Goal: Information Seeking & Learning: Understand process/instructions

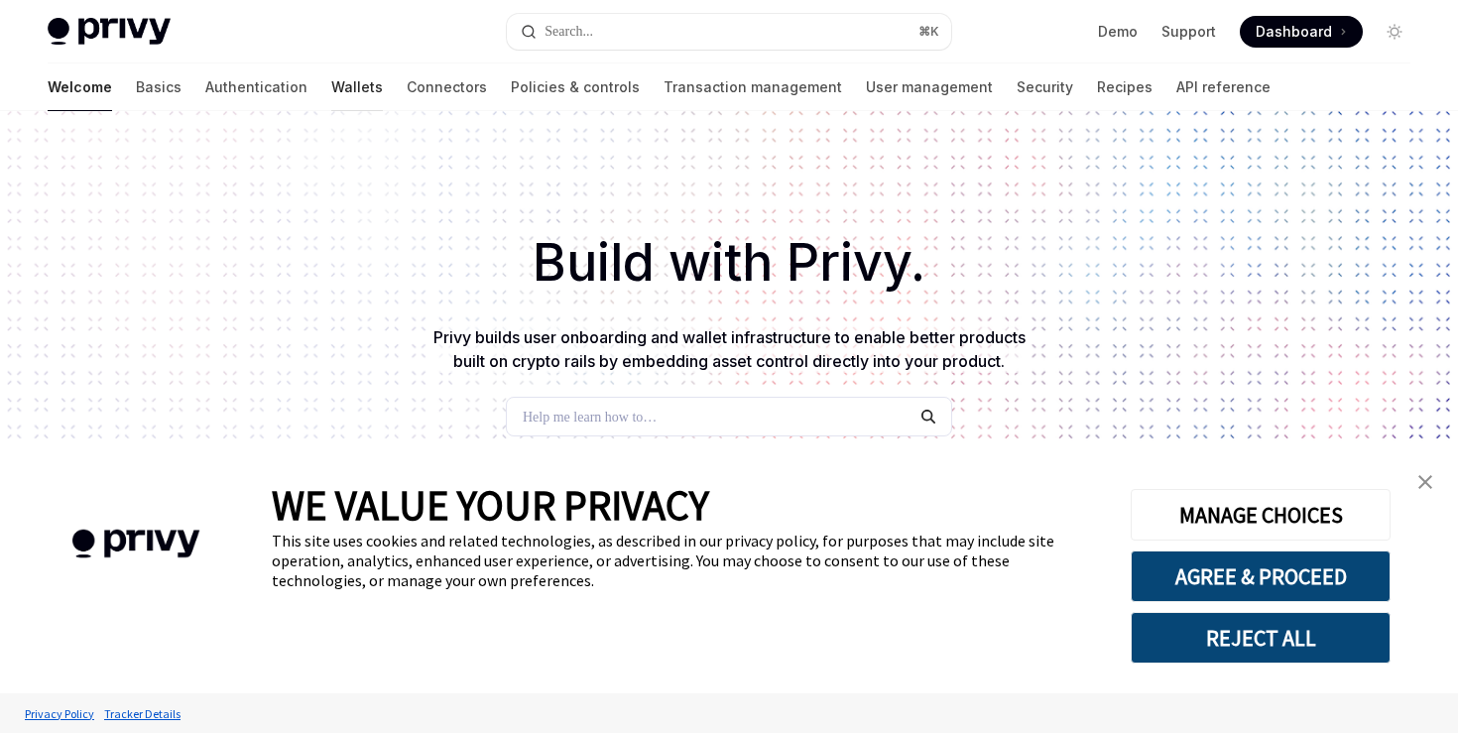
click at [331, 93] on link "Wallets" at bounding box center [357, 87] width 52 height 48
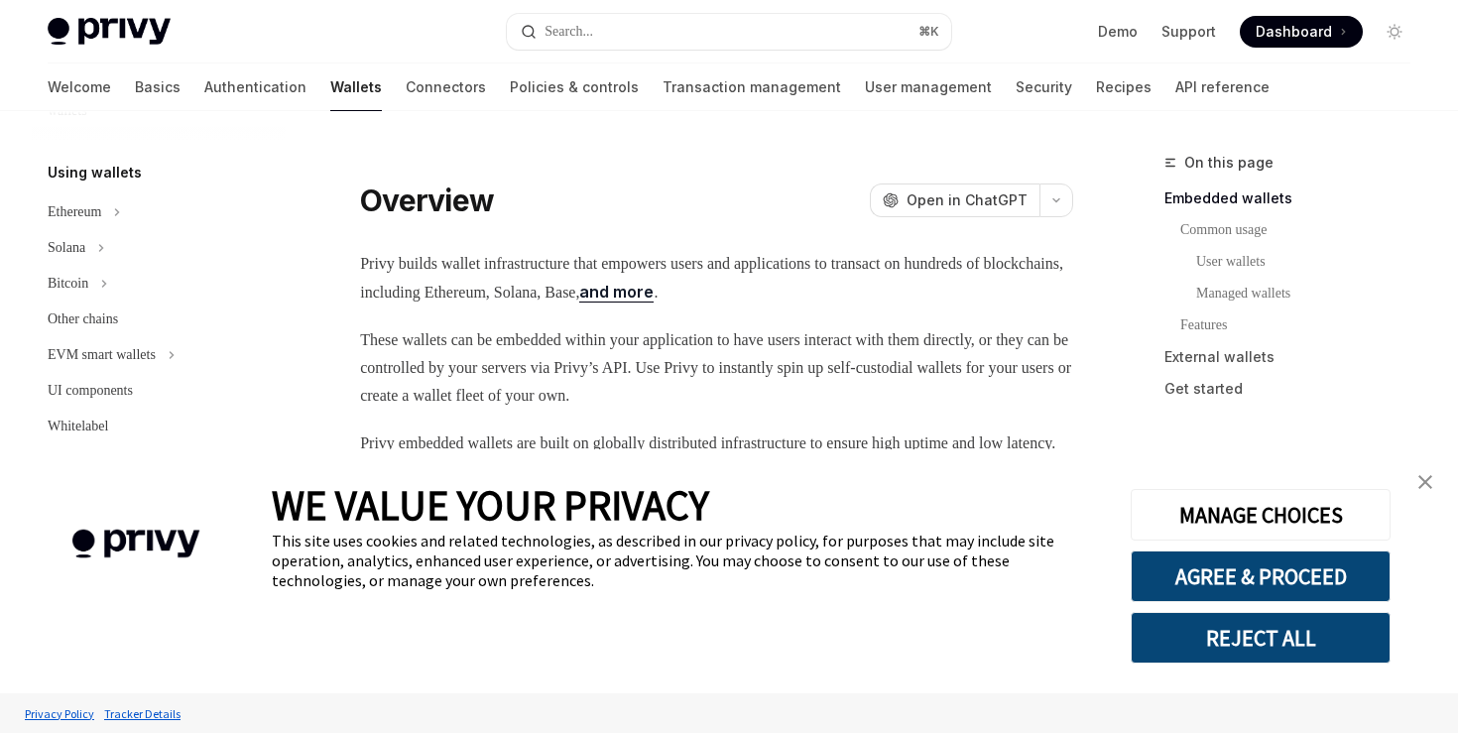
scroll to position [462, 0]
click at [117, 220] on div "Ethereum" at bounding box center [159, 208] width 254 height 36
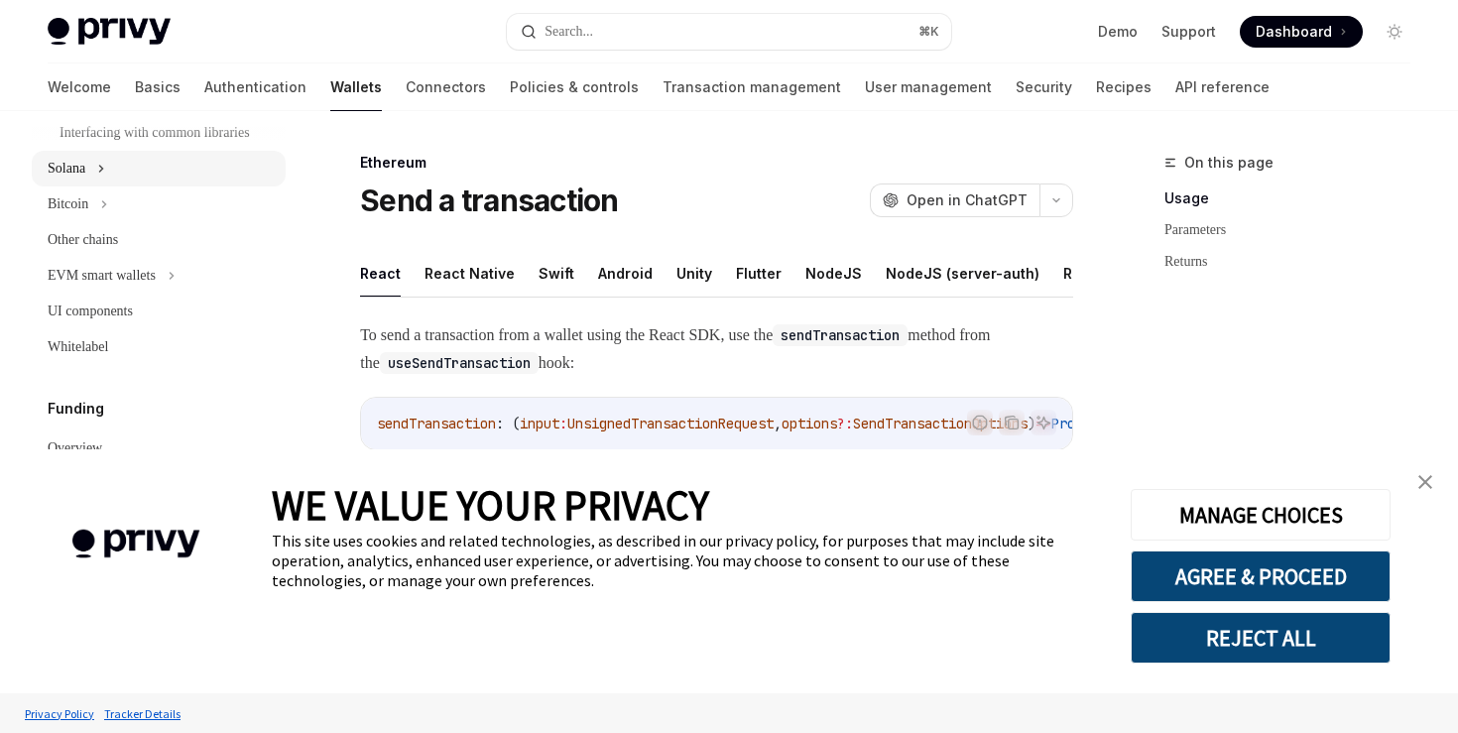
scroll to position [870, 0]
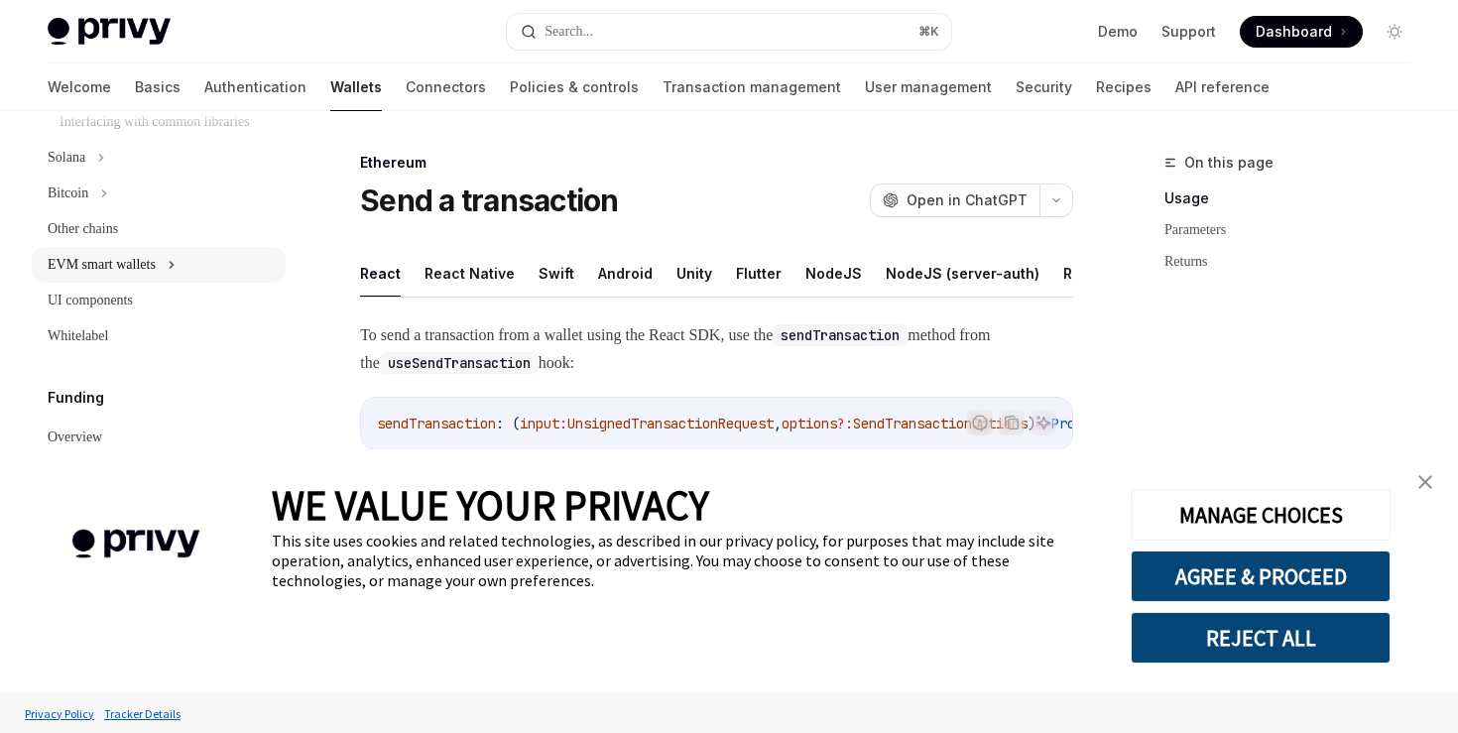
click at [127, 277] on div "EVM smart wallets" at bounding box center [102, 265] width 108 height 24
type textarea "*"
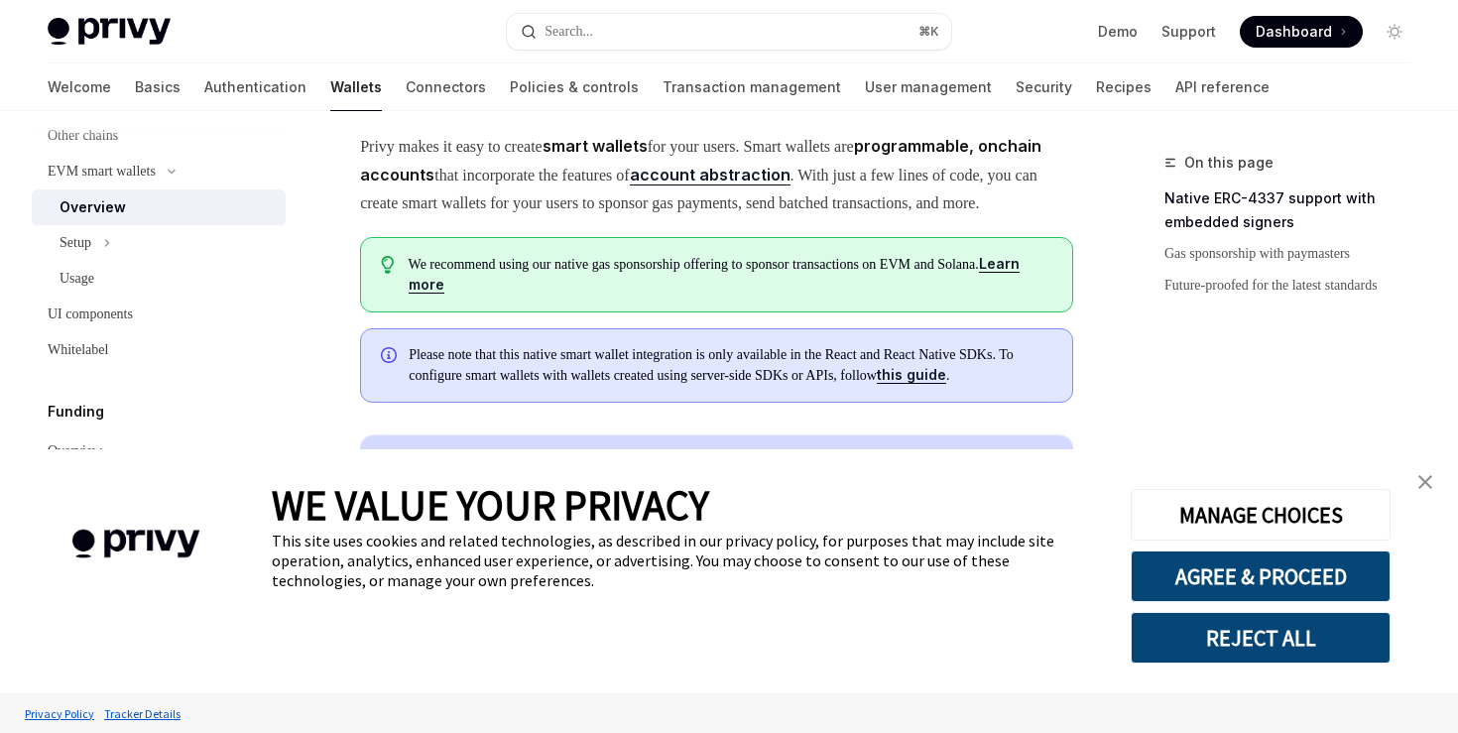
scroll to position [159, 0]
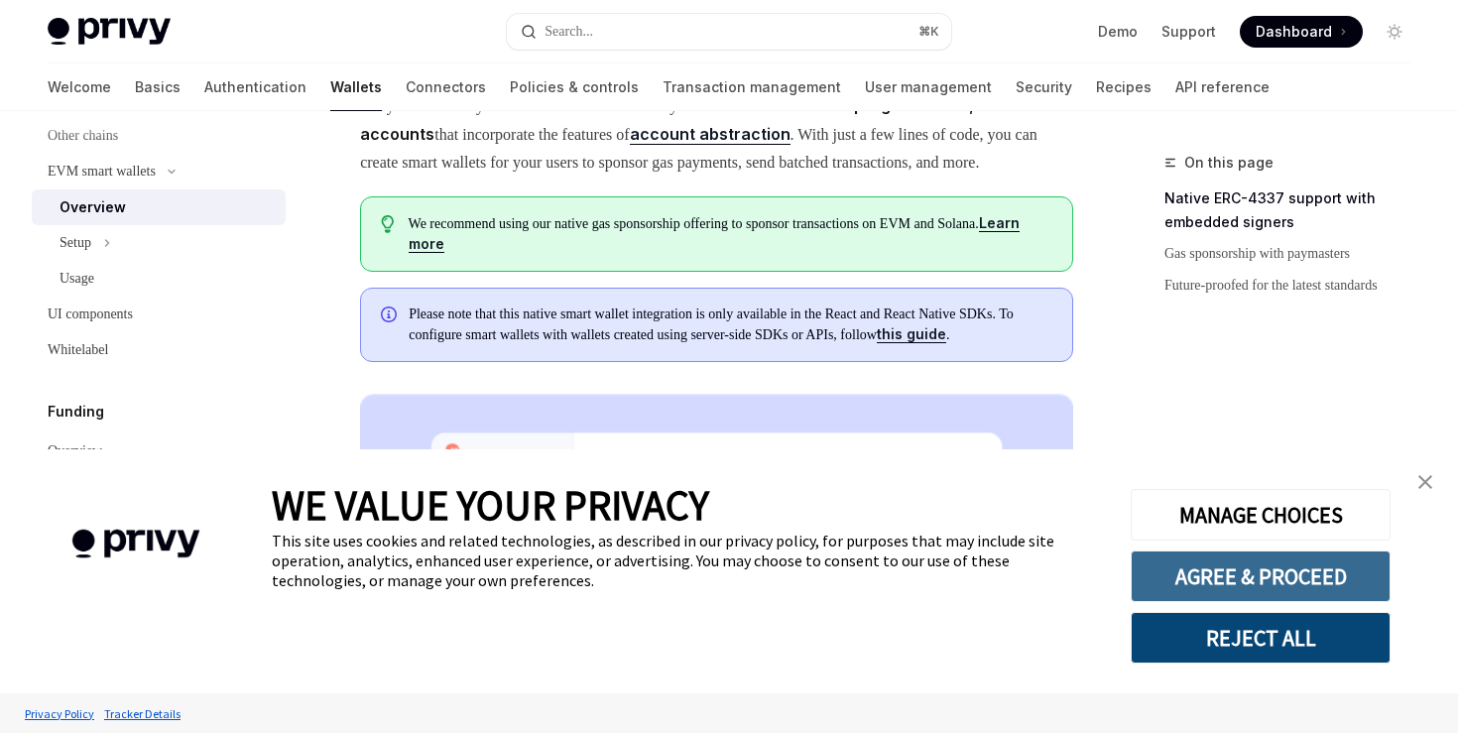
click at [1304, 567] on button "AGREE & PROCEED" at bounding box center [1261, 577] width 260 height 52
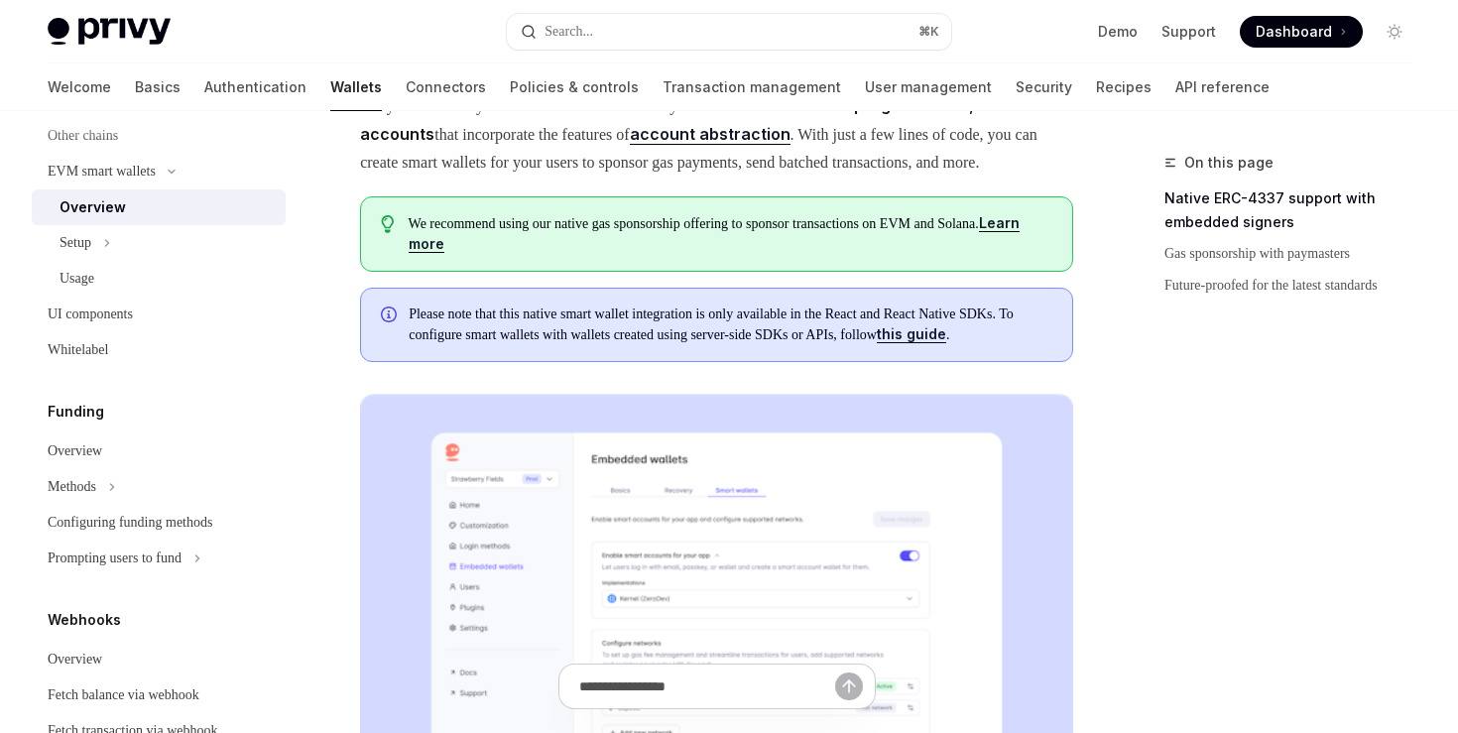
scroll to position [338, 0]
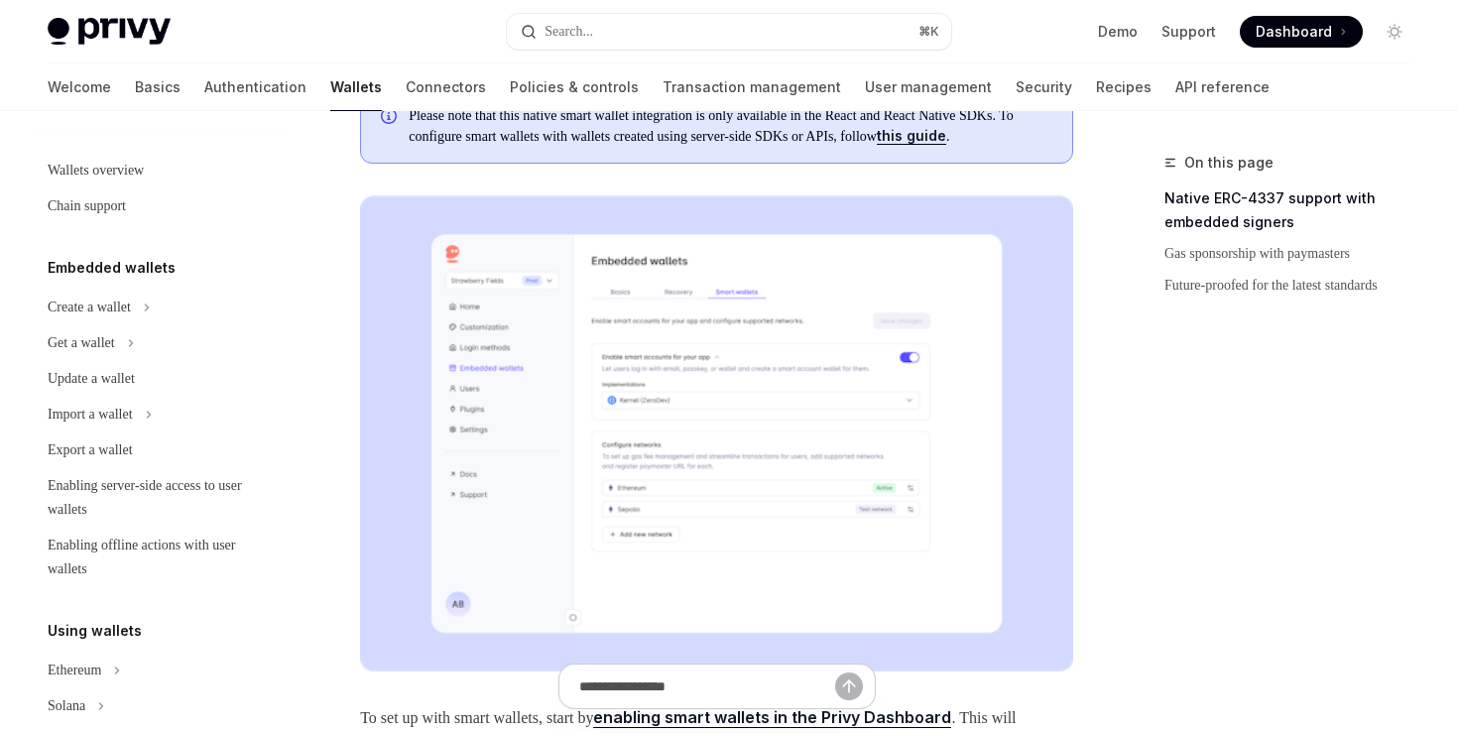
scroll to position [427, 0]
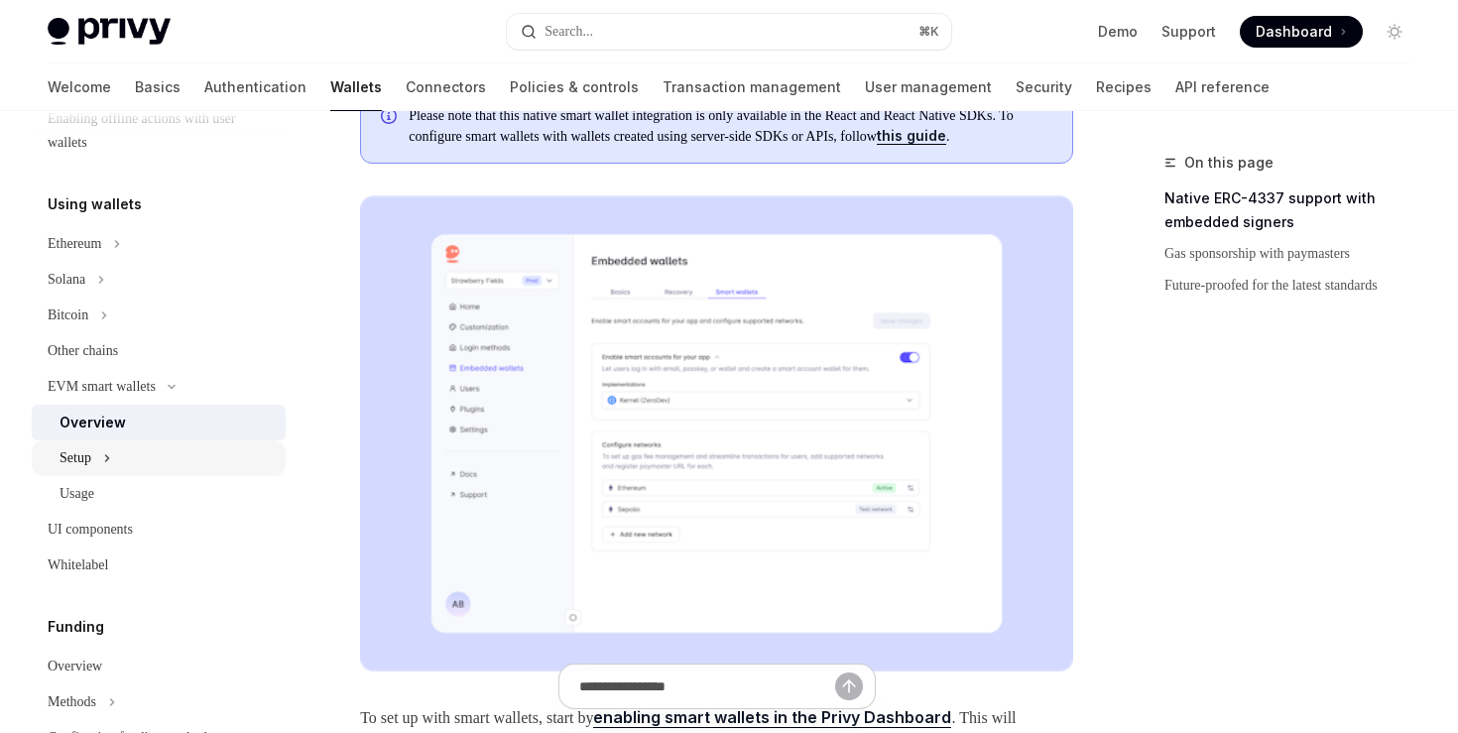
click at [98, 457] on div "Setup" at bounding box center [159, 458] width 254 height 36
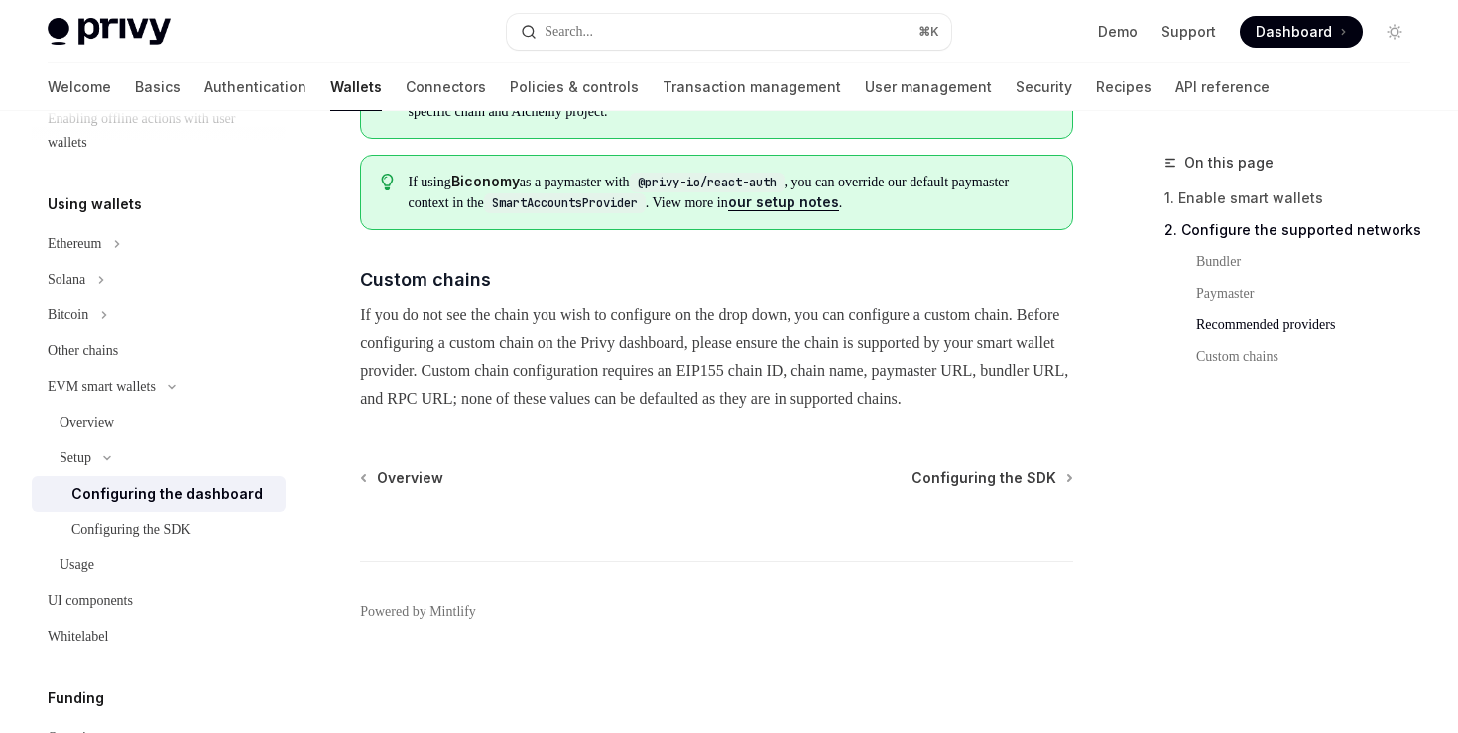
scroll to position [2830, 0]
click at [988, 476] on span "Configuring the SDK" at bounding box center [984, 478] width 145 height 20
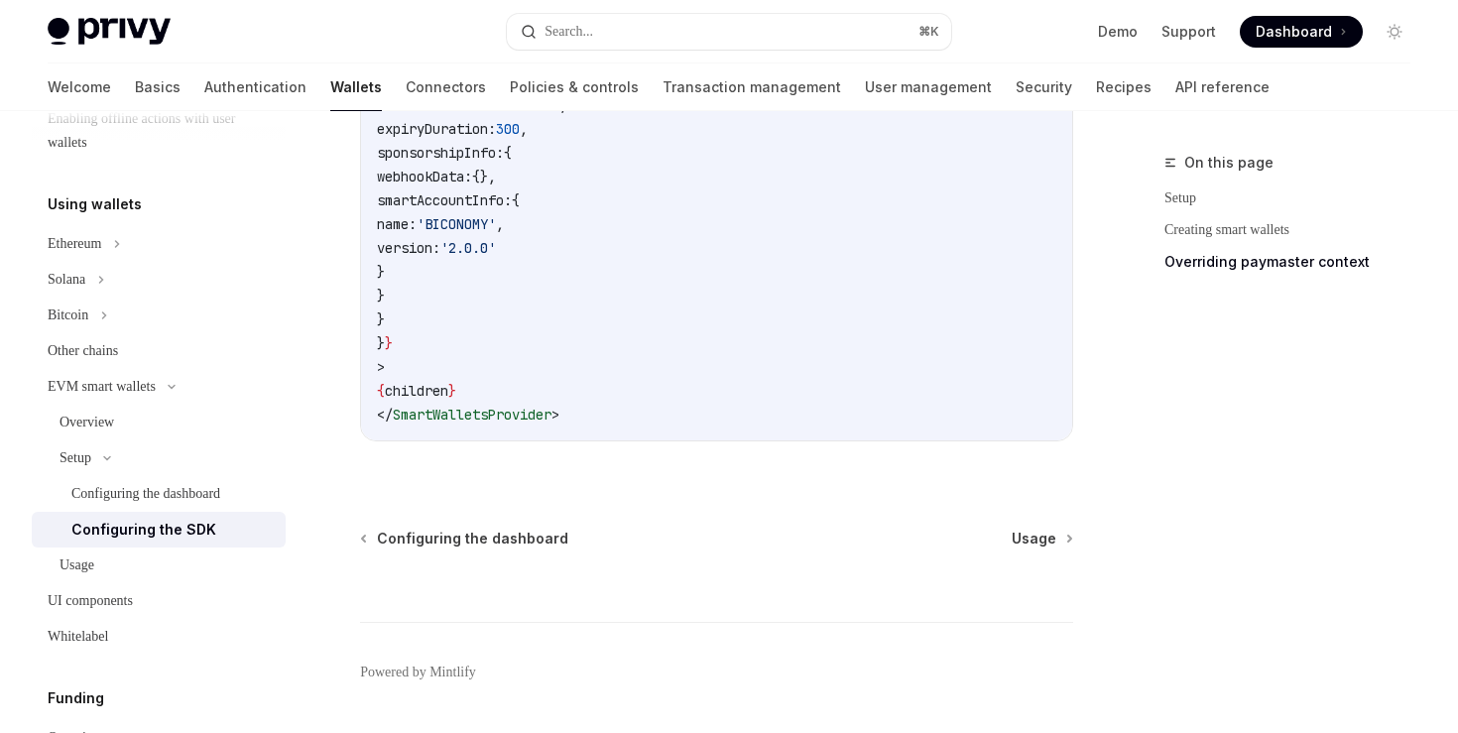
scroll to position [1879, 0]
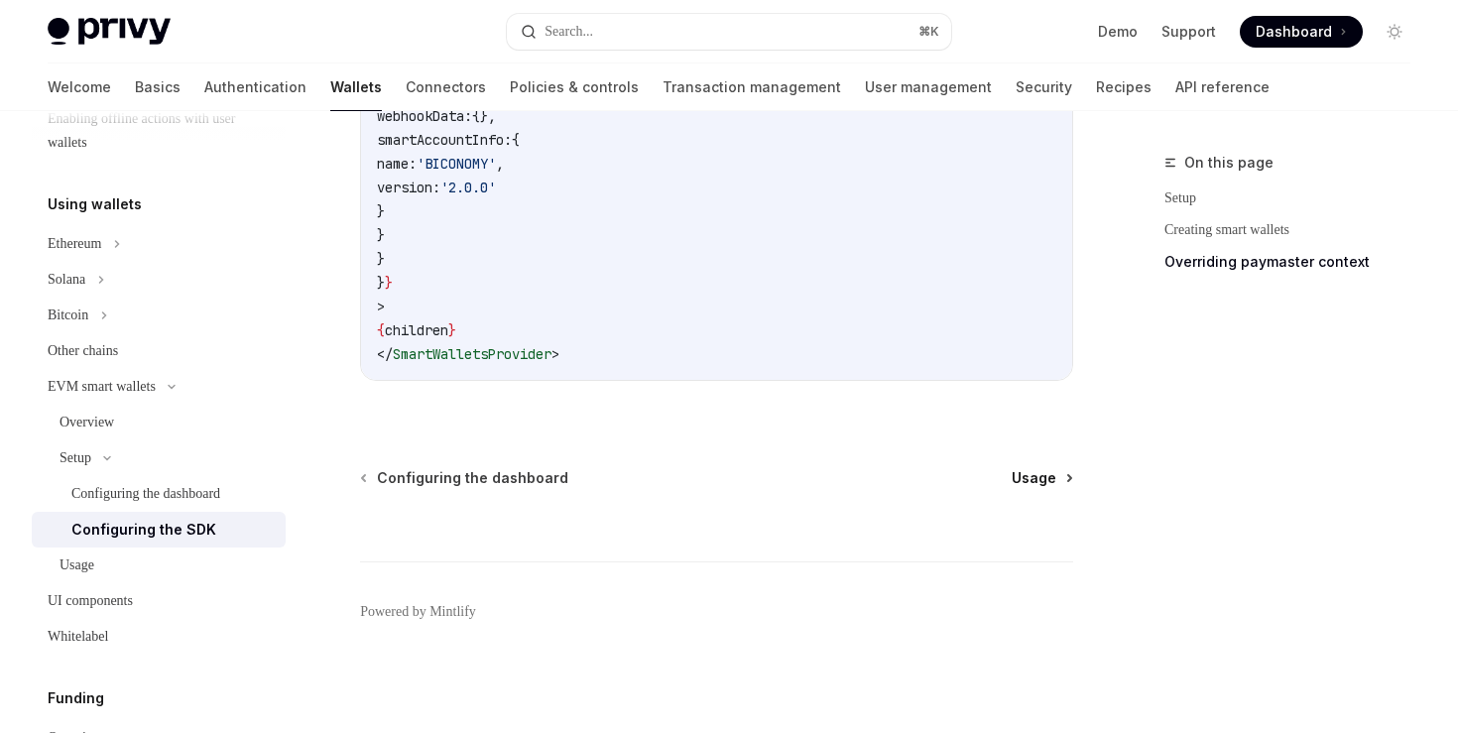
click at [1039, 468] on span "Usage" at bounding box center [1034, 478] width 45 height 20
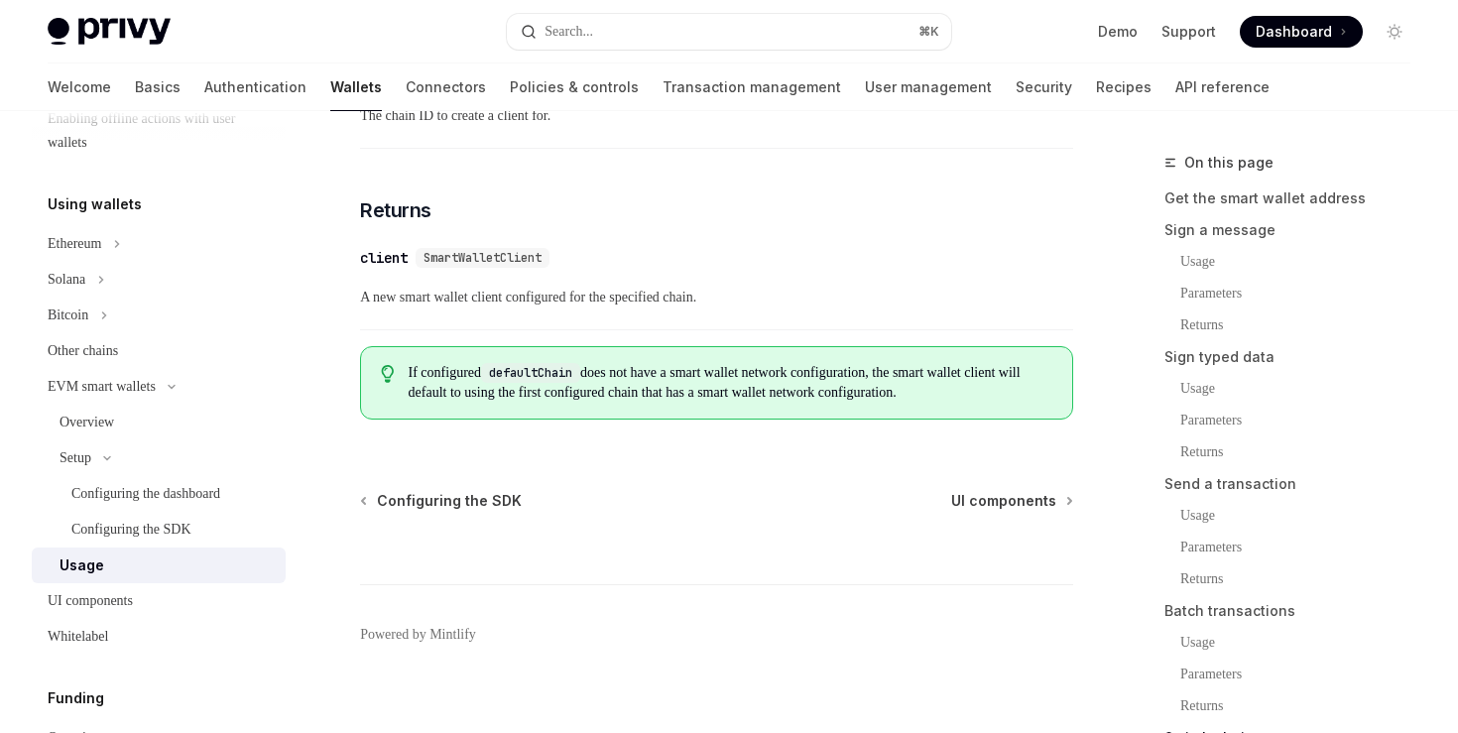
scroll to position [6333, 0]
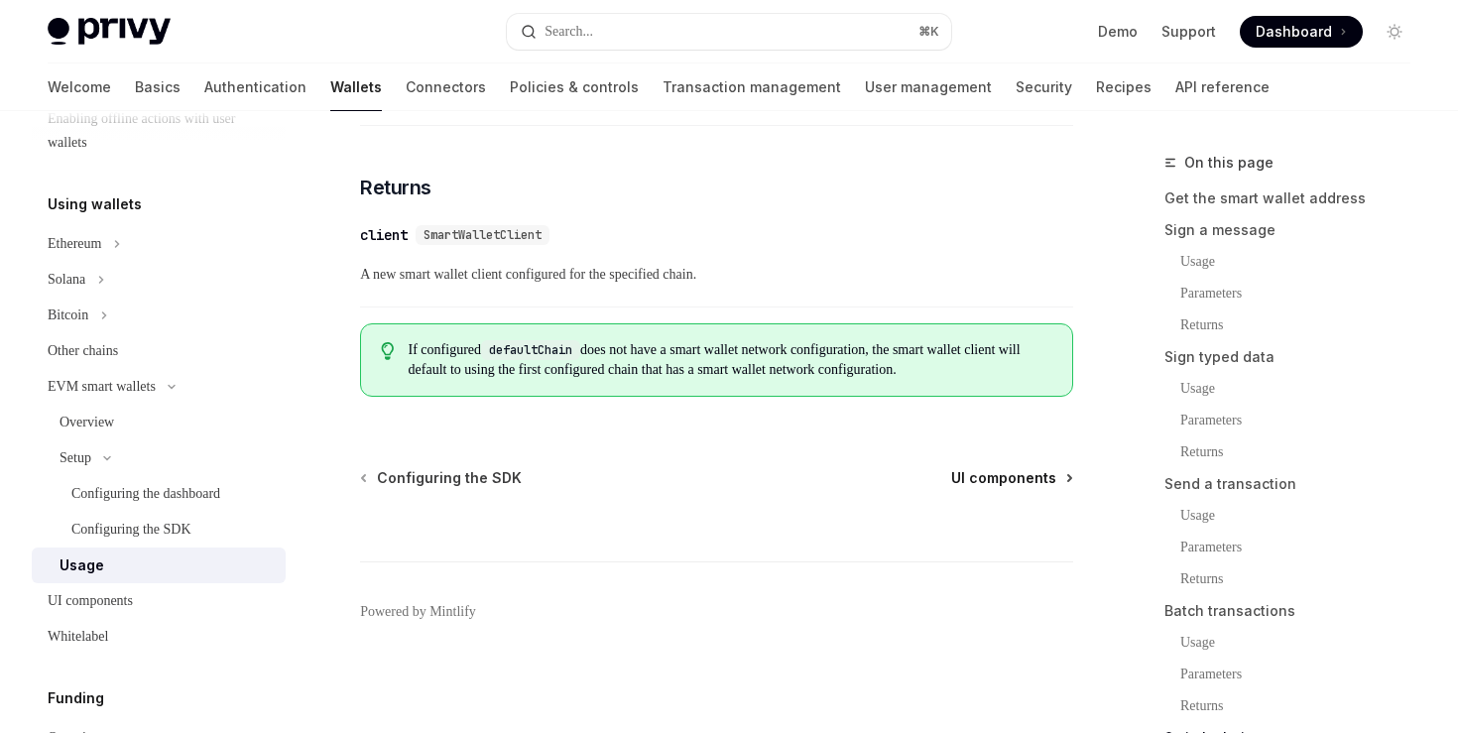
click at [1026, 484] on span "UI components" at bounding box center [1003, 478] width 105 height 20
type textarea "*"
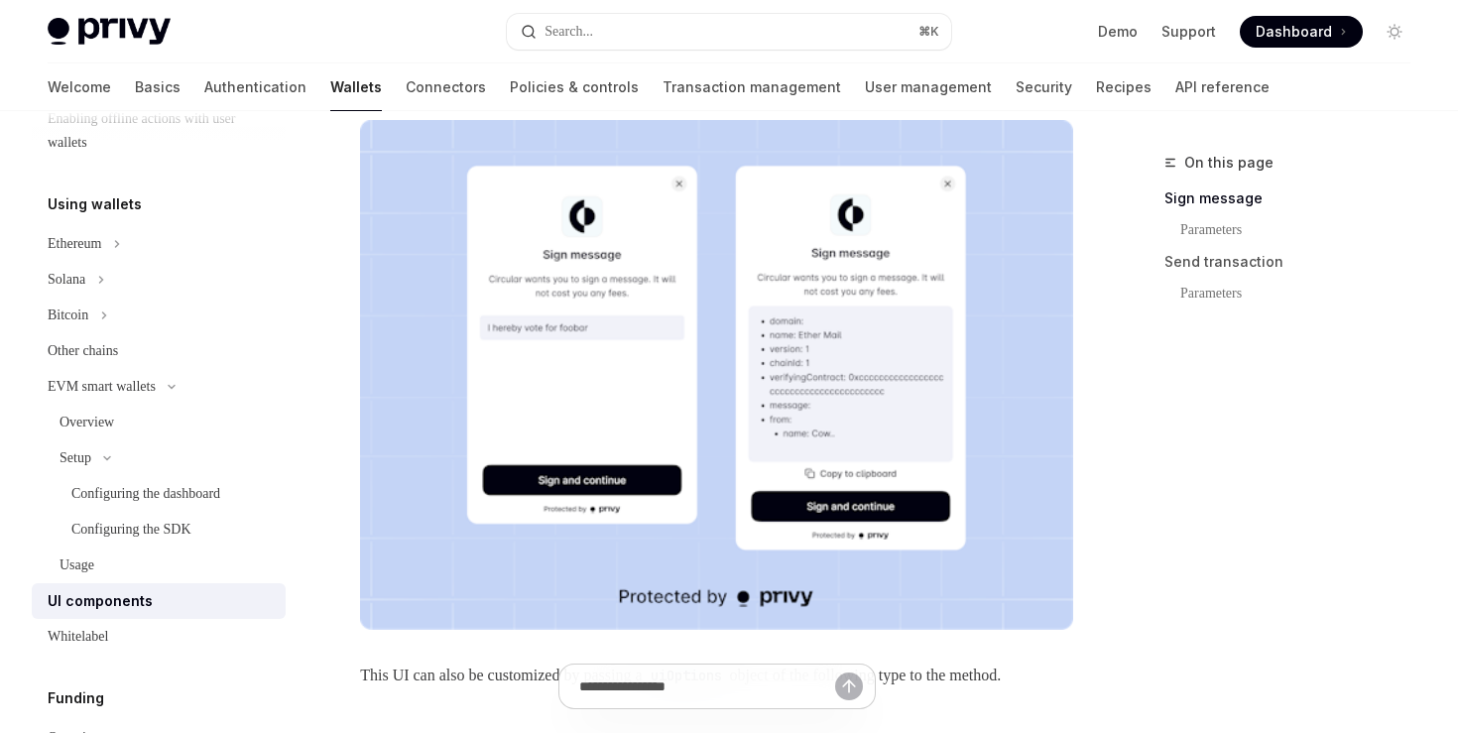
scroll to position [460, 0]
click at [701, 33] on button "Search... ⌘ K" at bounding box center [728, 32] width 443 height 36
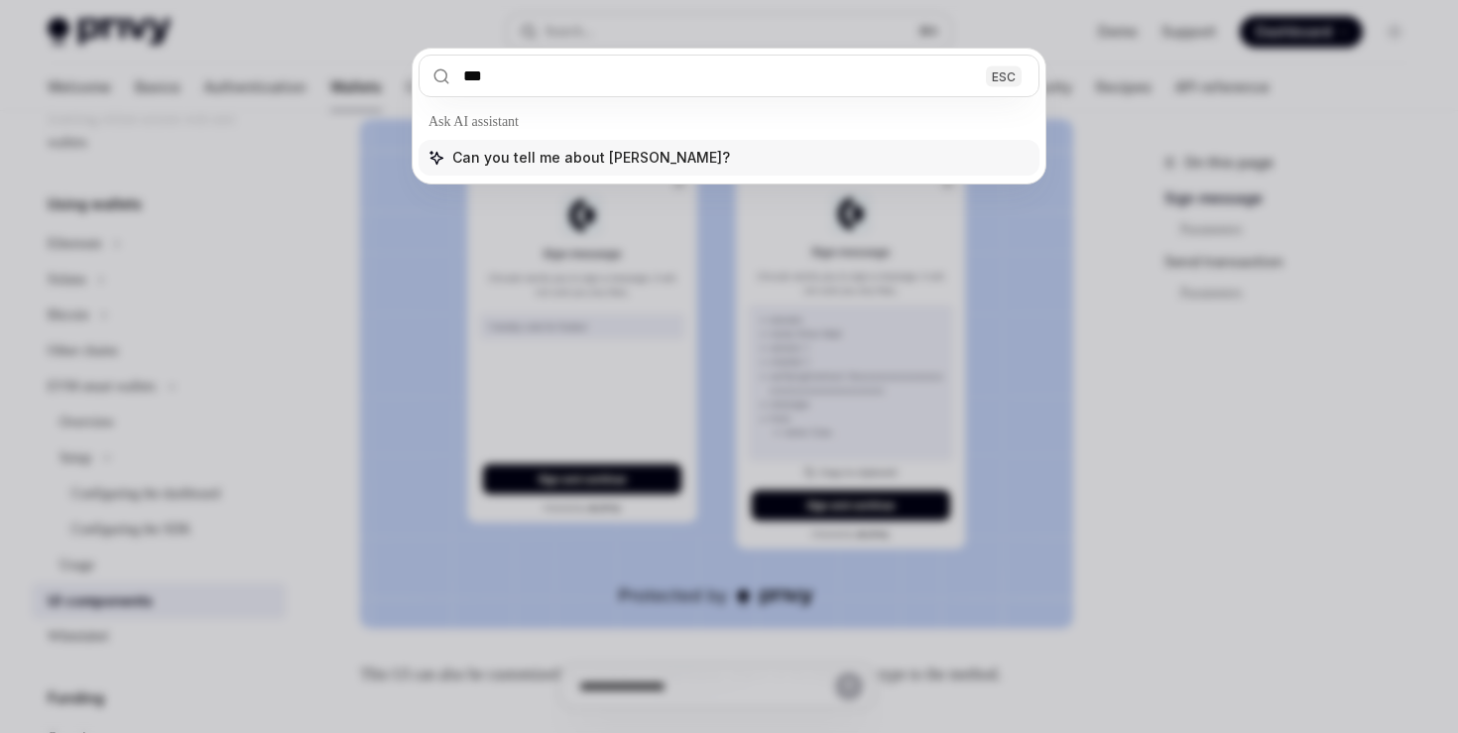
type input "****"
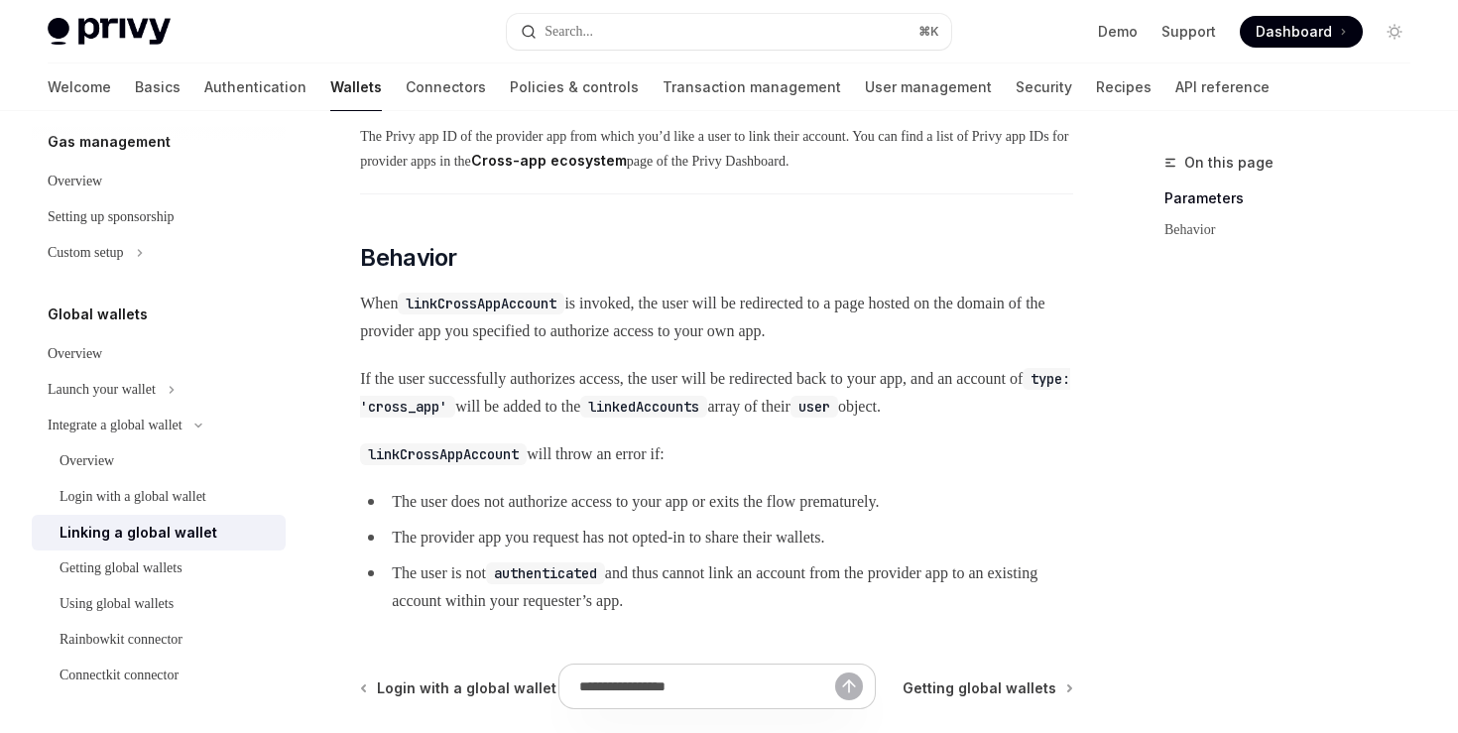
scroll to position [885, 0]
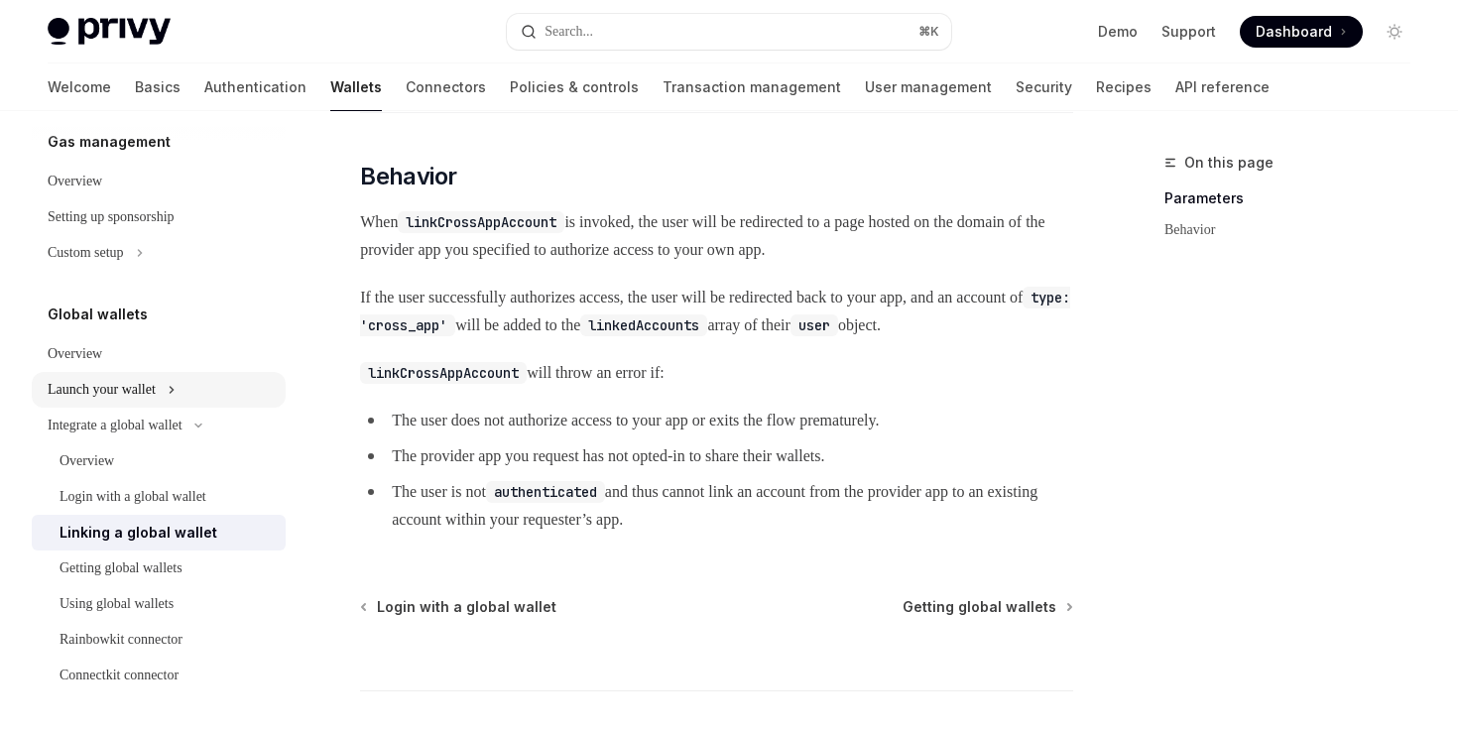
click at [173, 392] on icon at bounding box center [171, 390] width 3 height 6
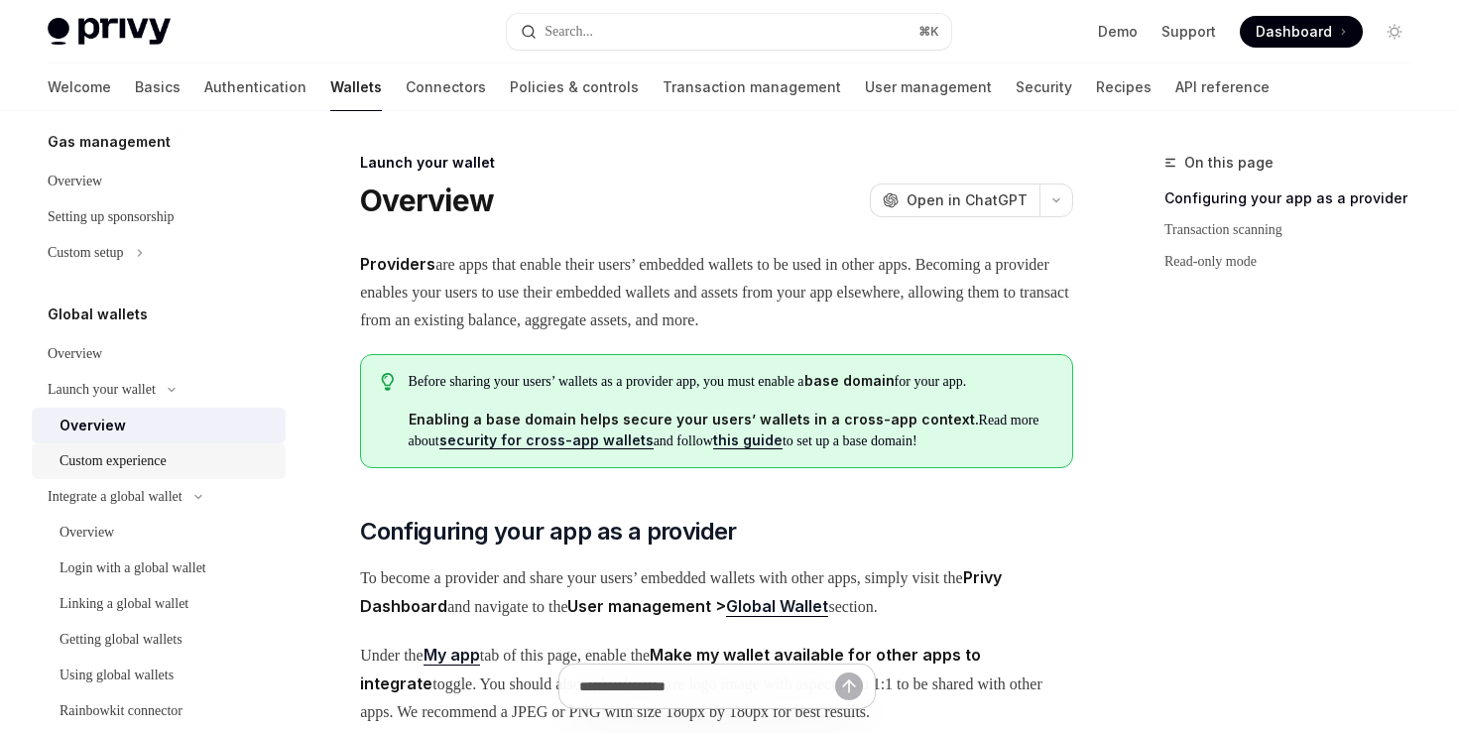
click at [167, 457] on div "Custom experience" at bounding box center [113, 461] width 107 height 24
type textarea "*"
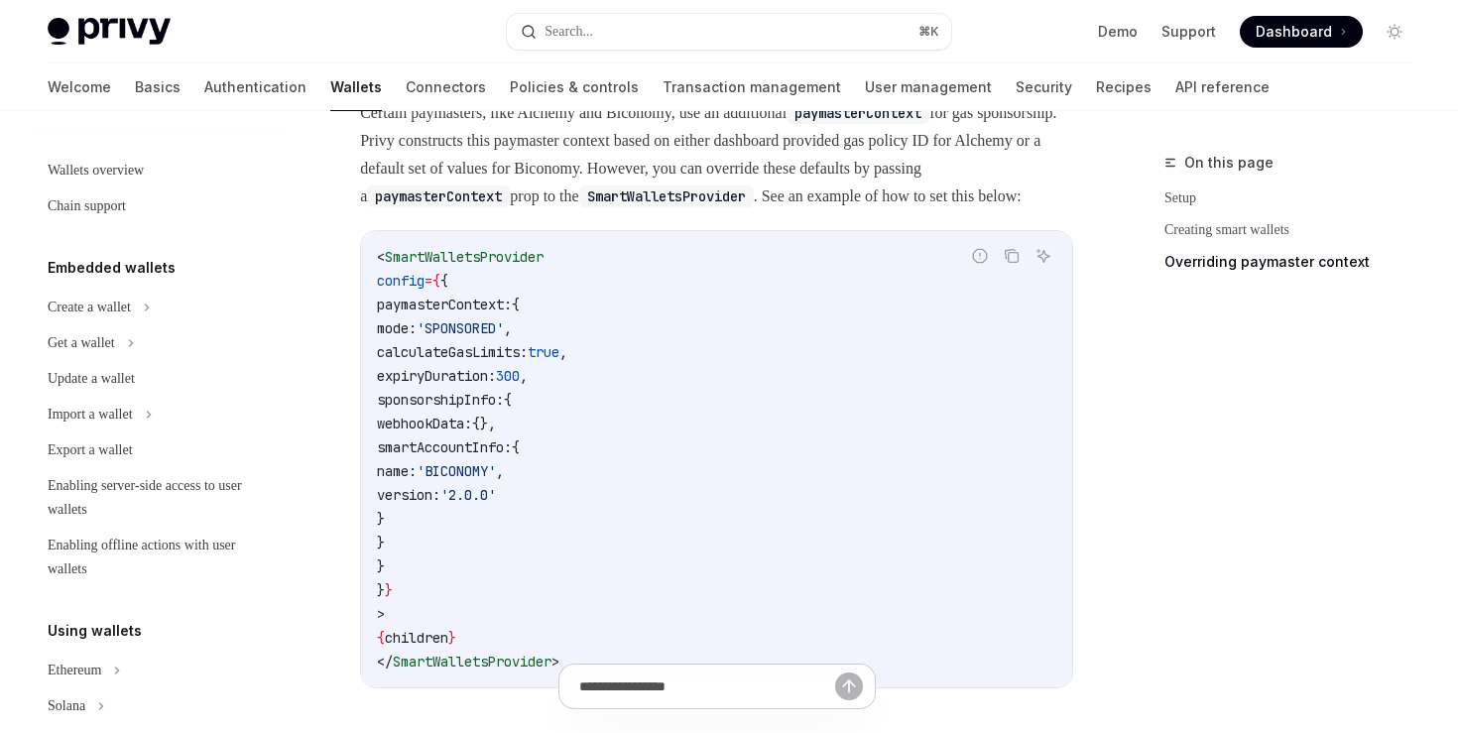
scroll to position [534, 0]
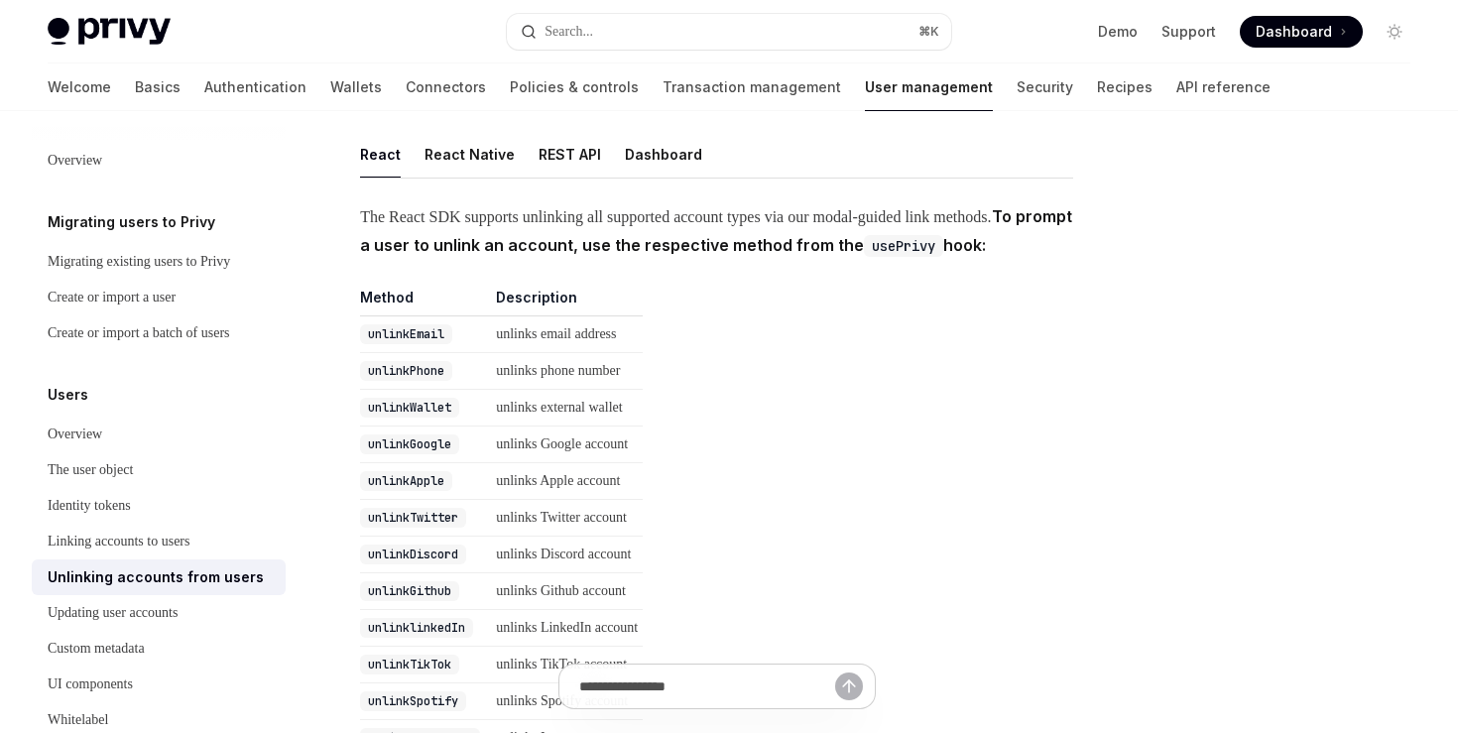
click at [927, 385] on table "Method Description unlinkEmail unlinks email address unlinkPhone unlinks phone …" at bounding box center [716, 577] width 713 height 579
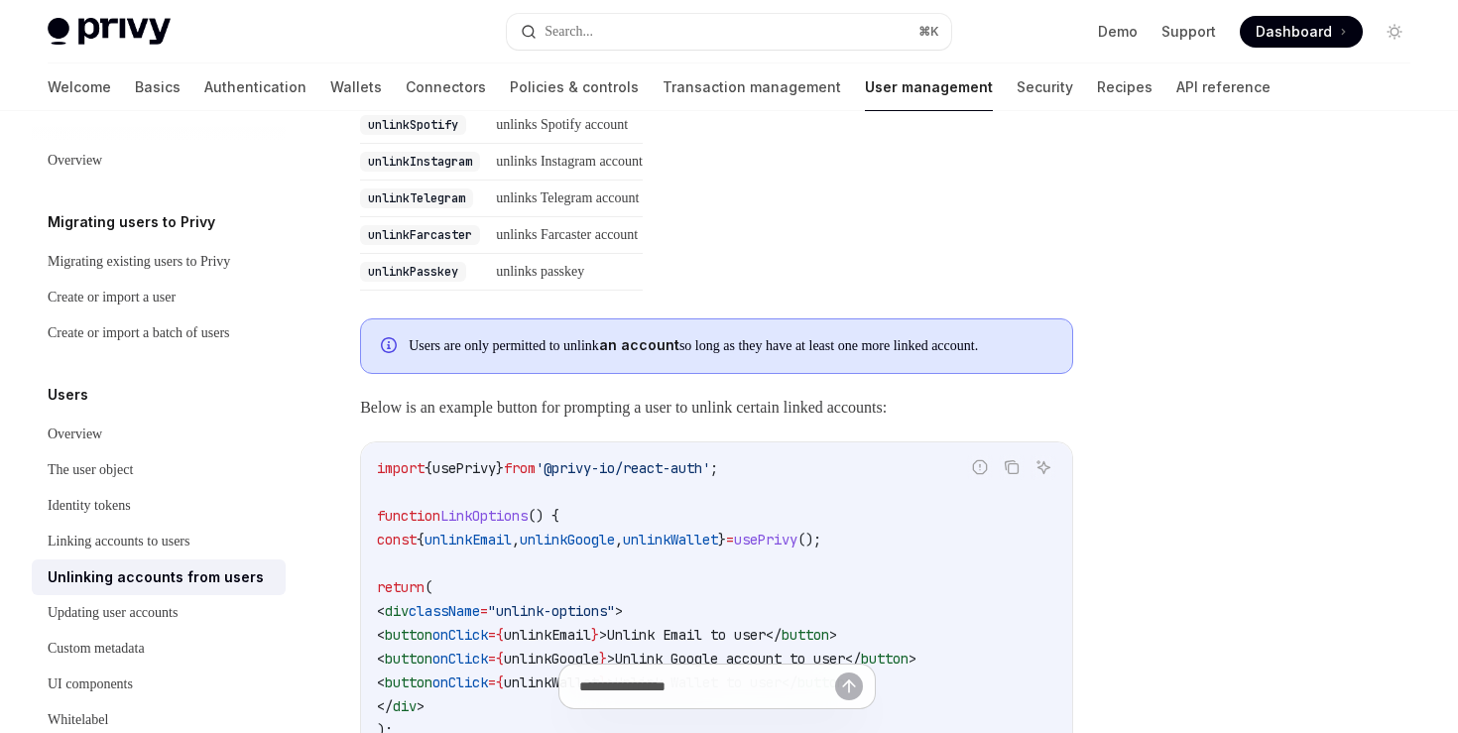
scroll to position [940, 0]
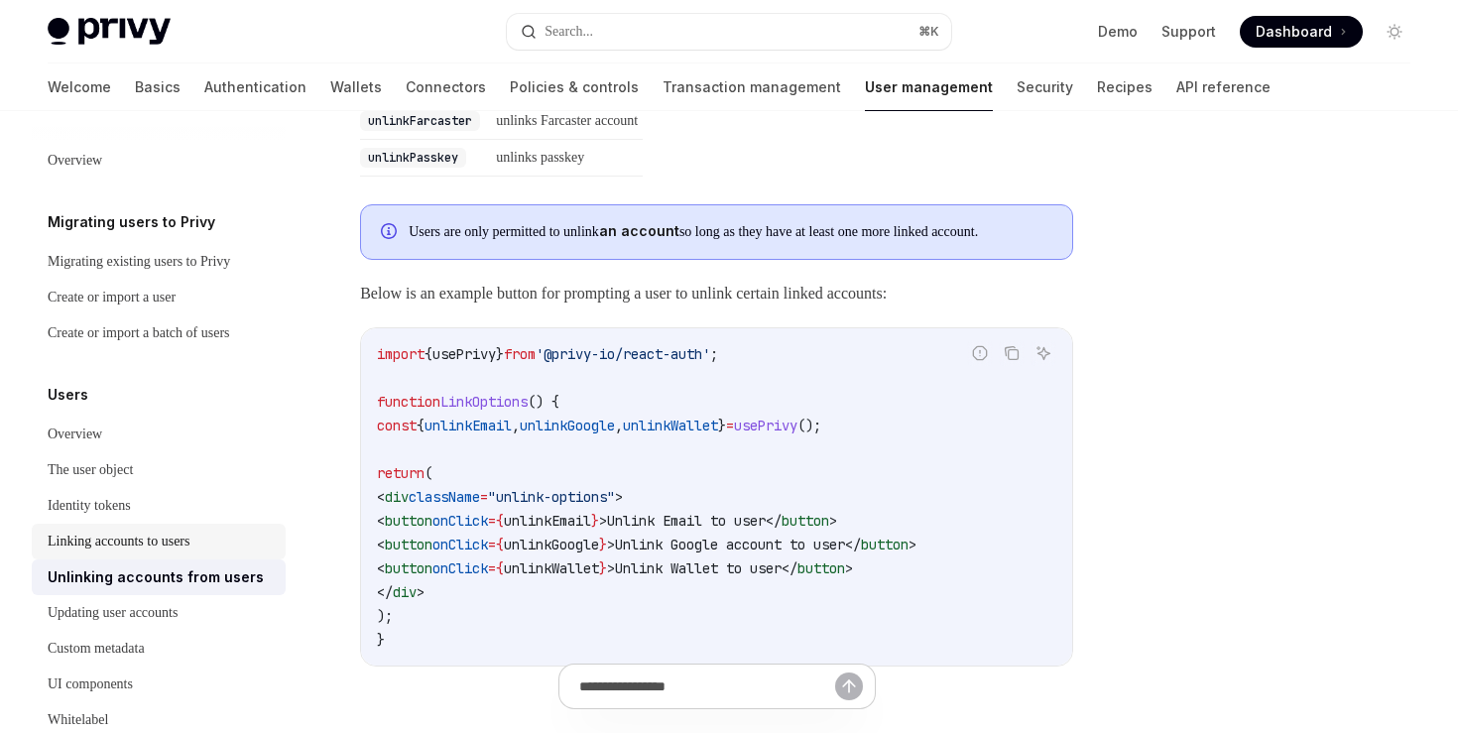
click at [166, 543] on div "Linking accounts to users" at bounding box center [119, 542] width 142 height 24
type textarea "*"
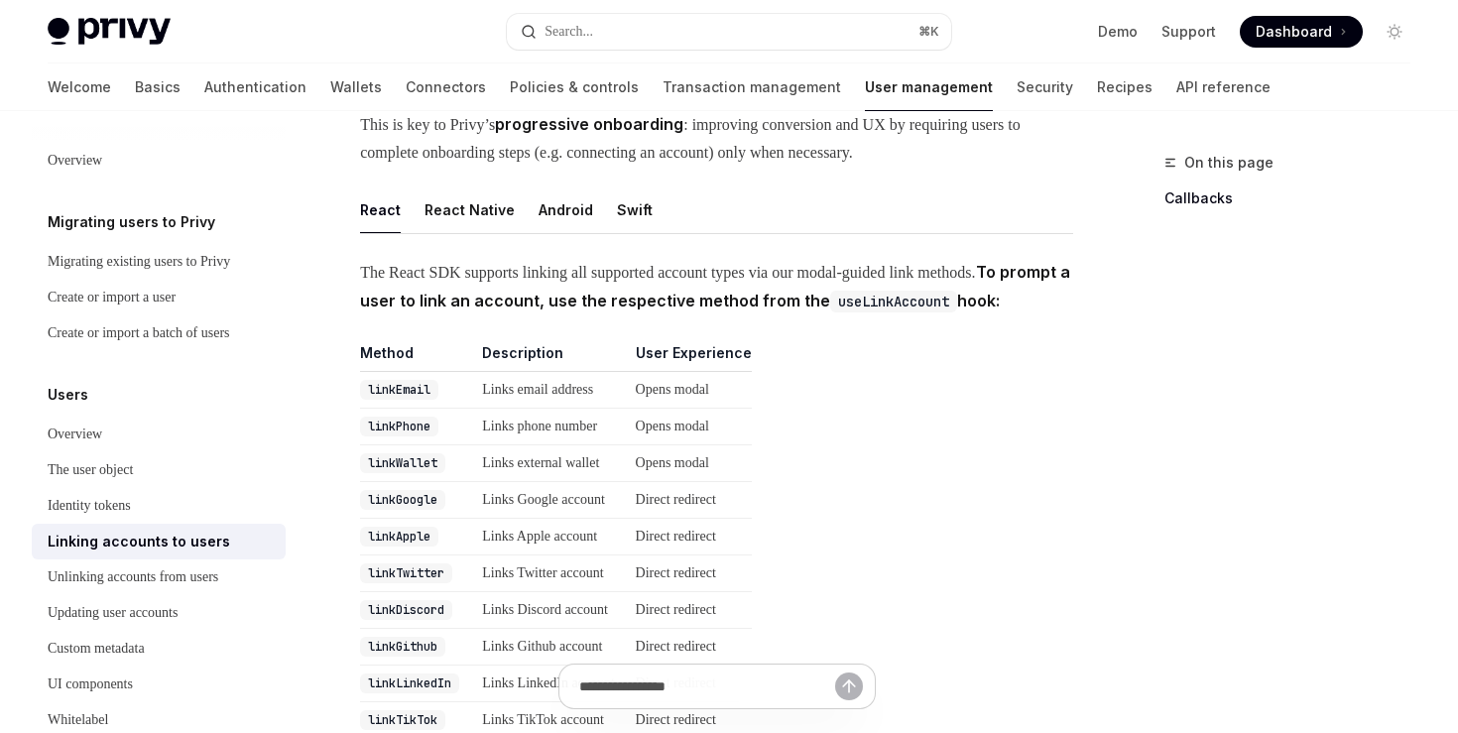
scroll to position [223, 0]
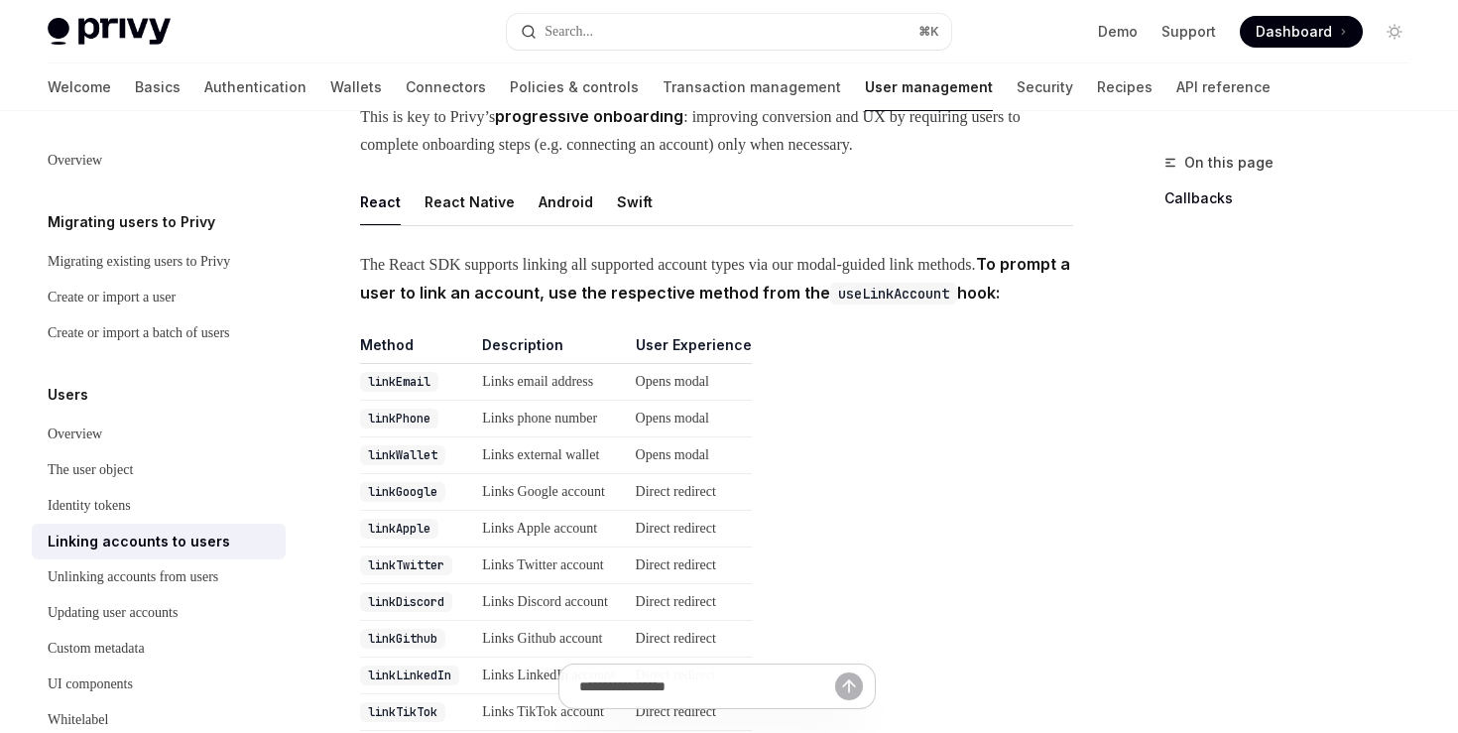
click at [404, 465] on code "linkWallet" at bounding box center [402, 455] width 85 height 20
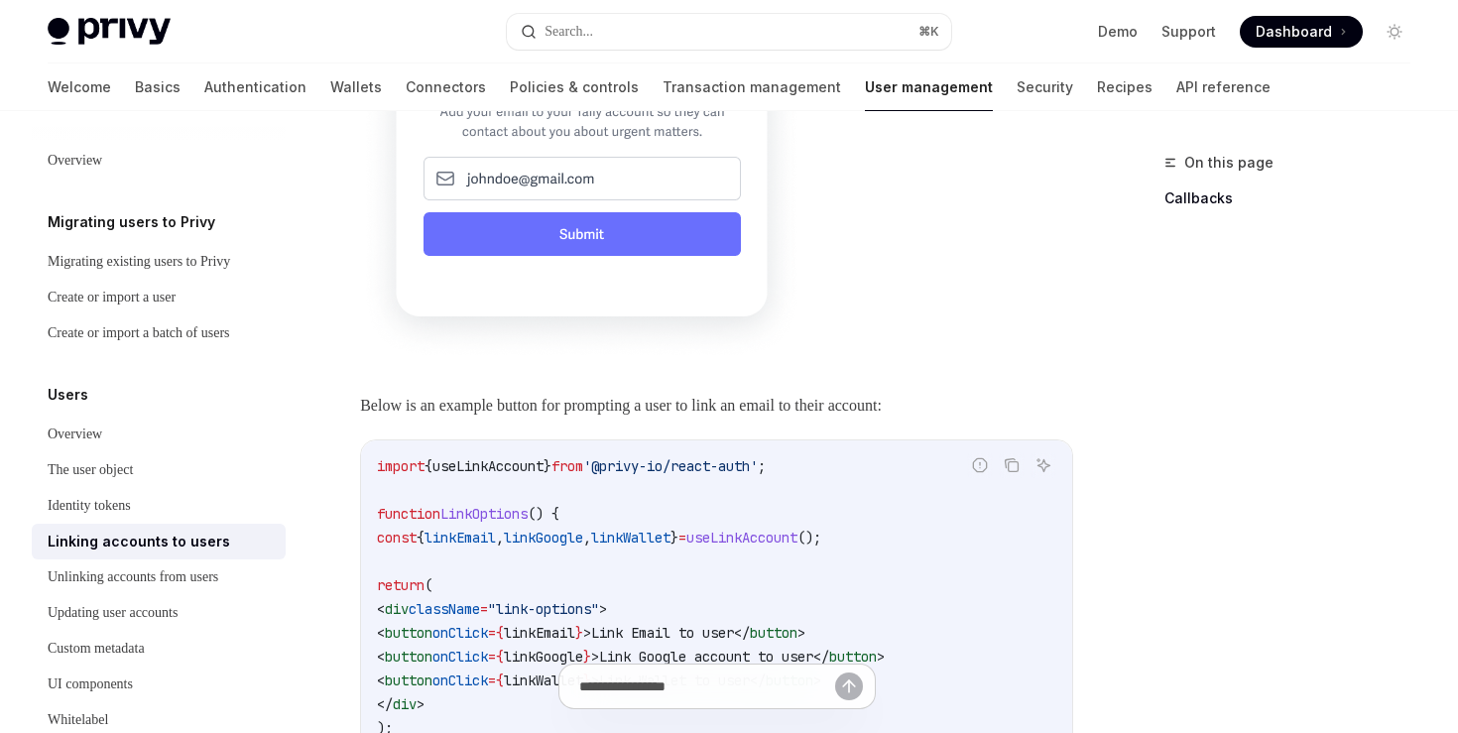
scroll to position [1390, 0]
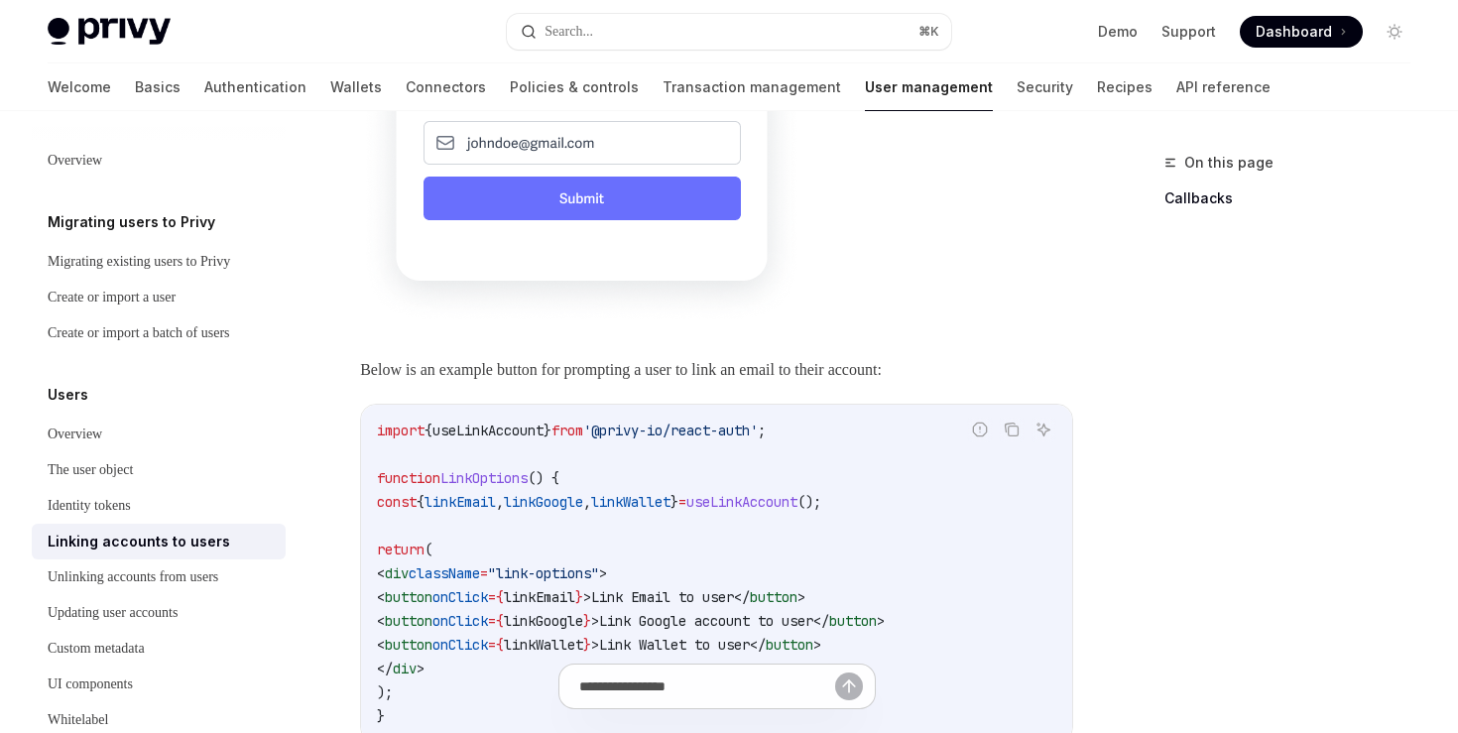
click at [468, 439] on span "useLinkAccount" at bounding box center [487, 431] width 111 height 18
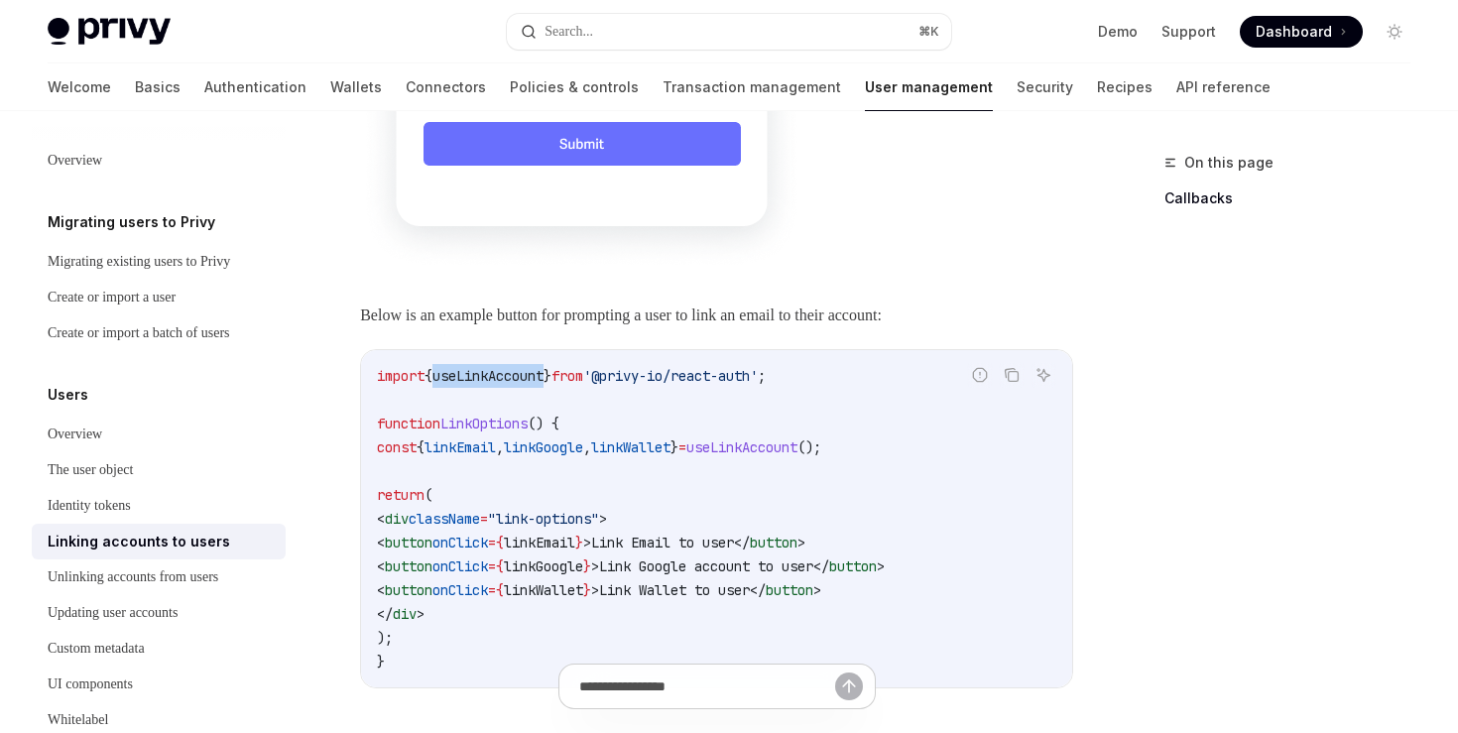
scroll to position [1472, 0]
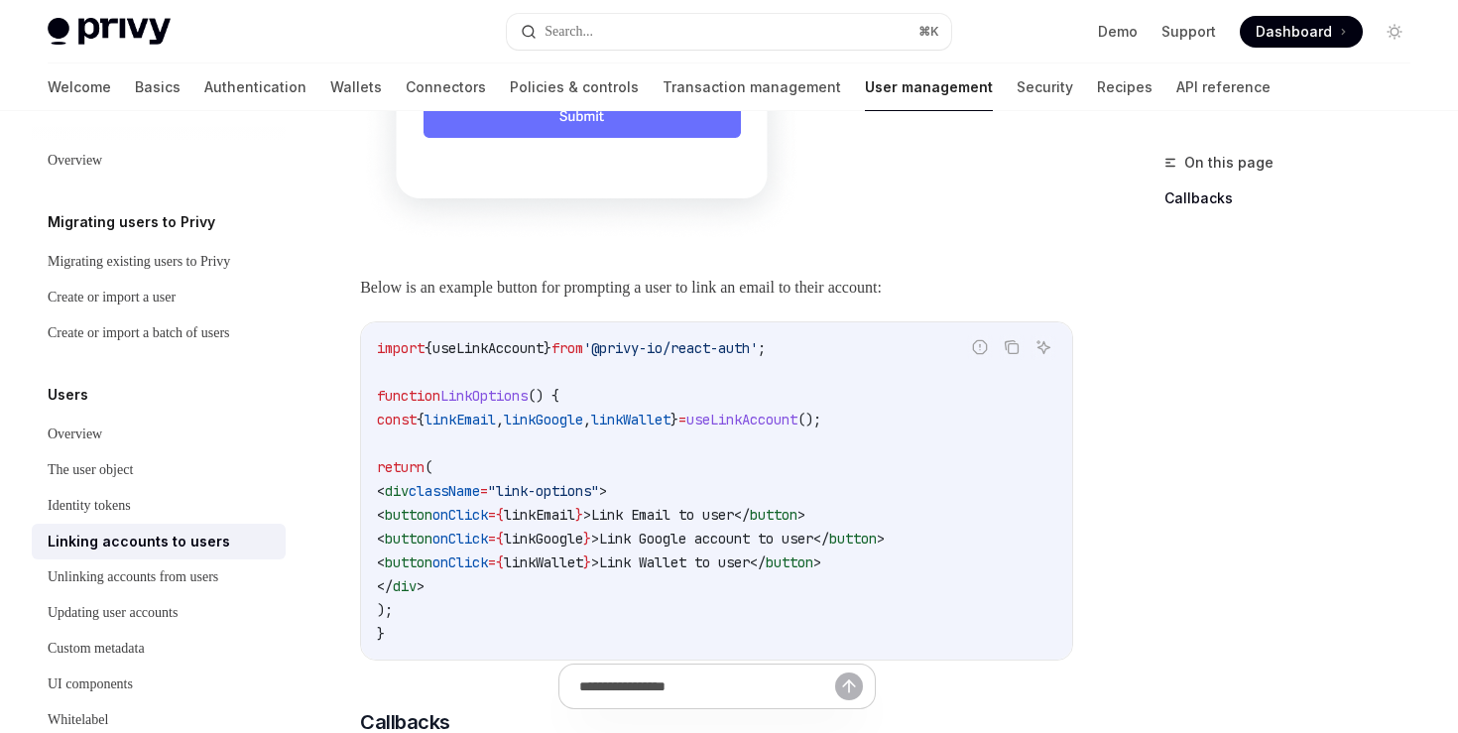
click at [400, 357] on span "import" at bounding box center [401, 348] width 48 height 18
copy code "import { useLinkAccount } from '@privy-io/react-auth' ;"
click at [417, 429] on span "const" at bounding box center [397, 420] width 40 height 18
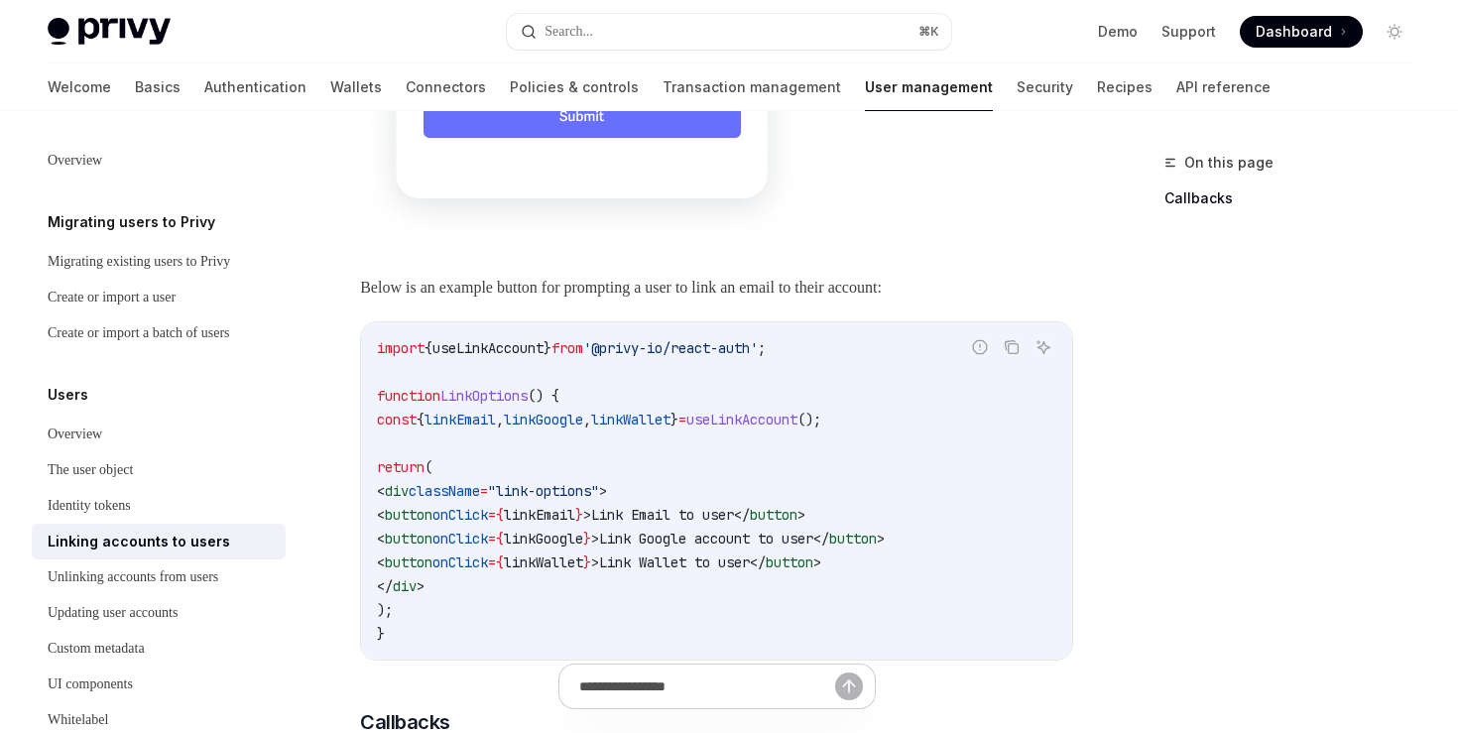
click at [417, 429] on span "const" at bounding box center [397, 420] width 40 height 18
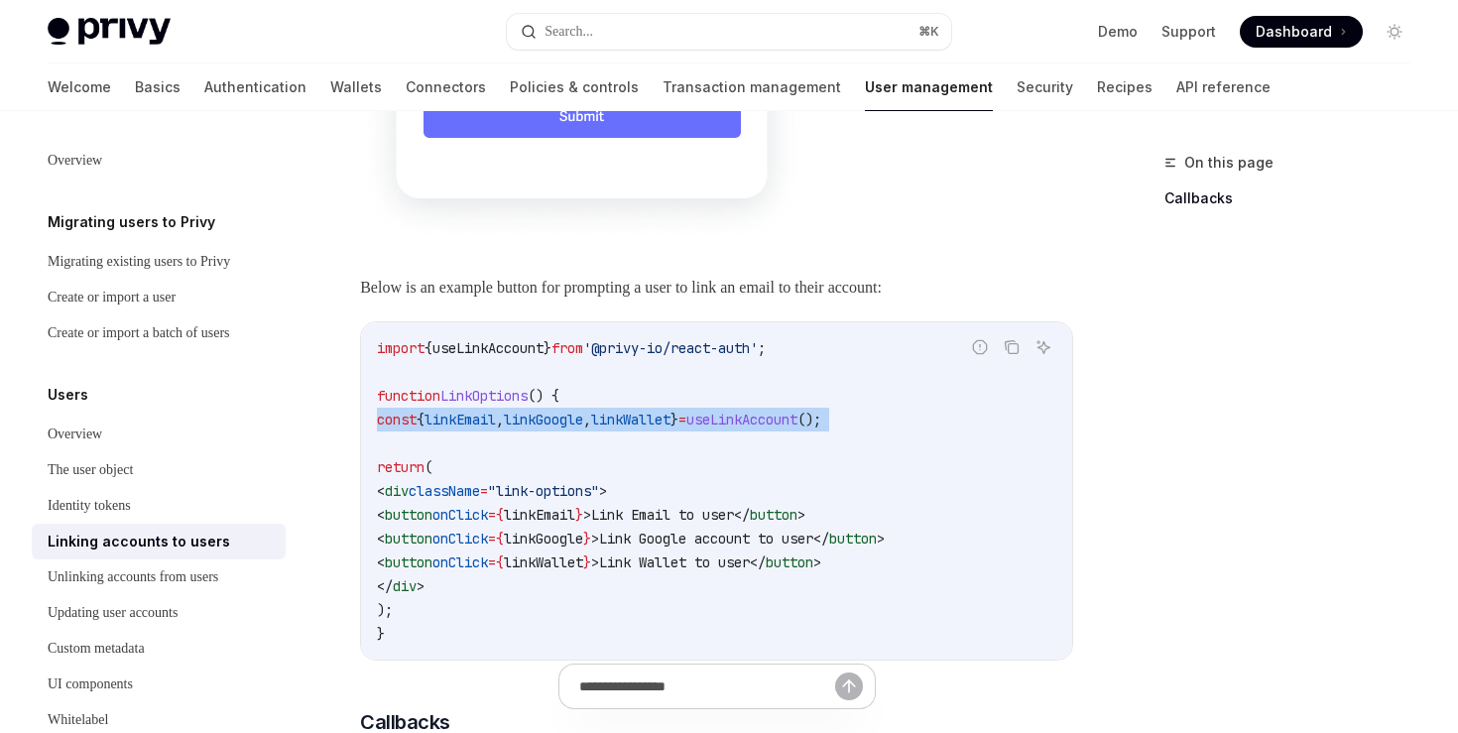
click at [417, 429] on span "const" at bounding box center [397, 420] width 40 height 18
copy code "const { linkEmail , linkGoogle , linkWallet } = useLinkAccount ();"
